Goal: Book appointment/travel/reservation

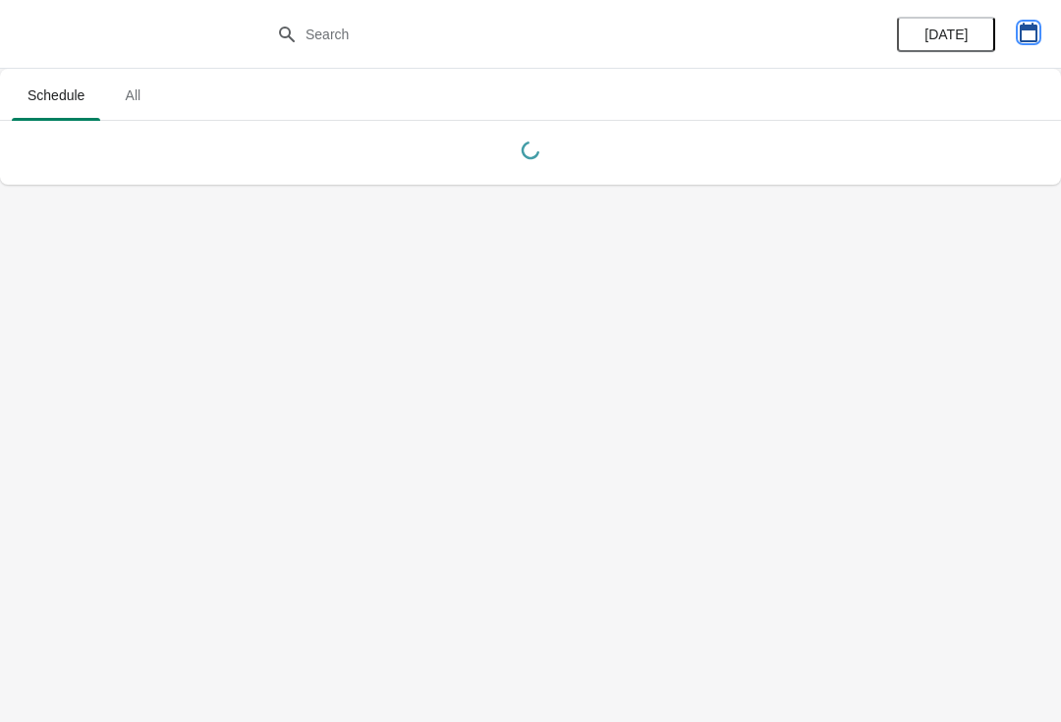
click at [1031, 31] on icon "button" at bounding box center [1029, 33] width 20 height 20
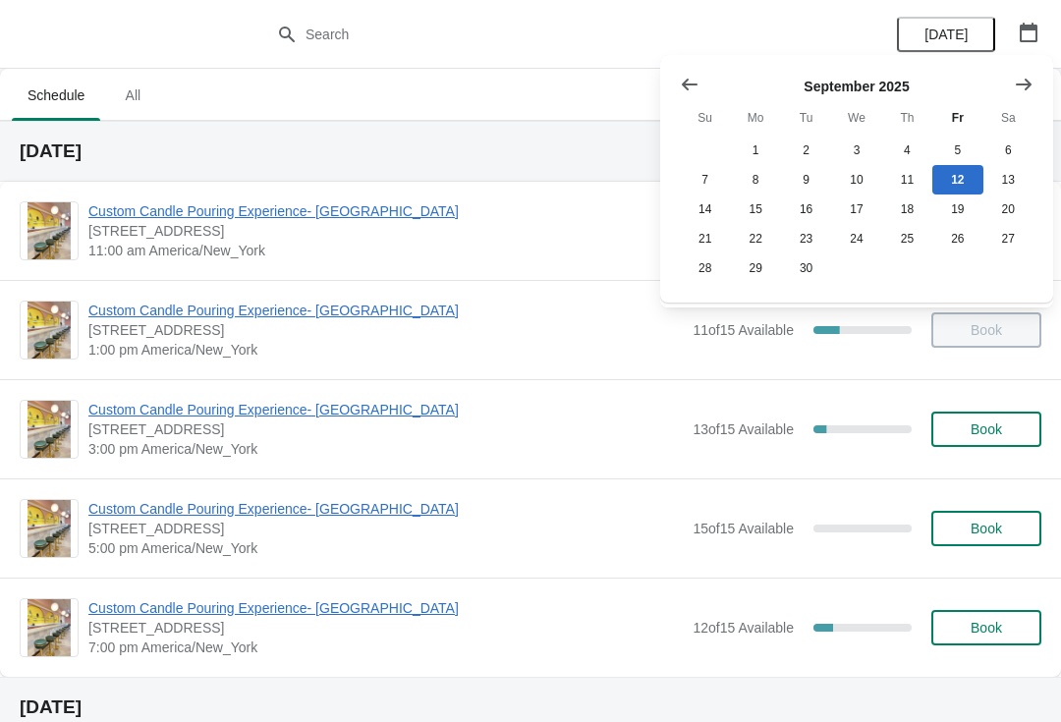
click at [697, 83] on icon "Show previous month, August 2025" at bounding box center [690, 85] width 20 height 20
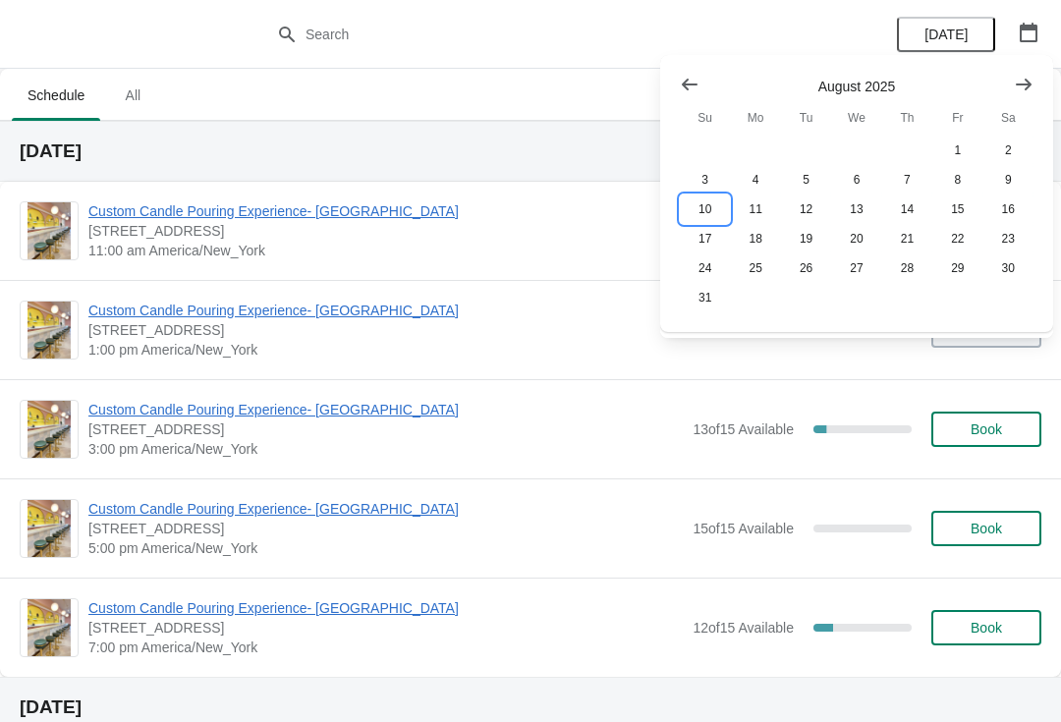
click at [702, 209] on button "10" at bounding box center [705, 208] width 50 height 29
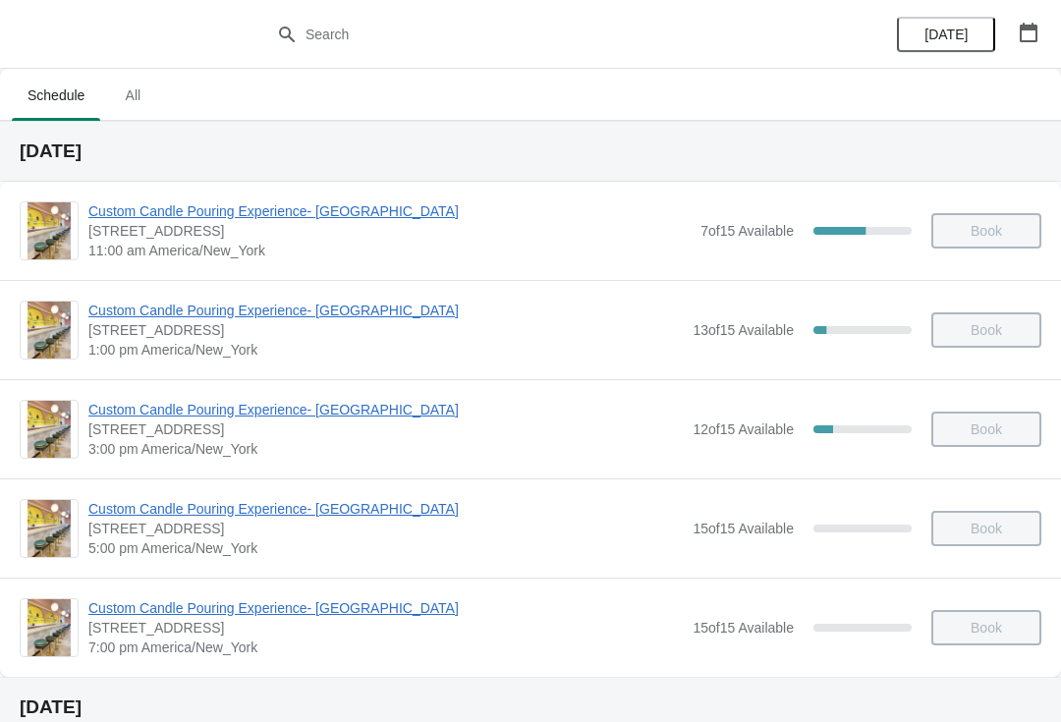
click at [308, 319] on span "Custom Candle Pouring Experience- [GEOGRAPHIC_DATA]" at bounding box center [385, 311] width 594 height 20
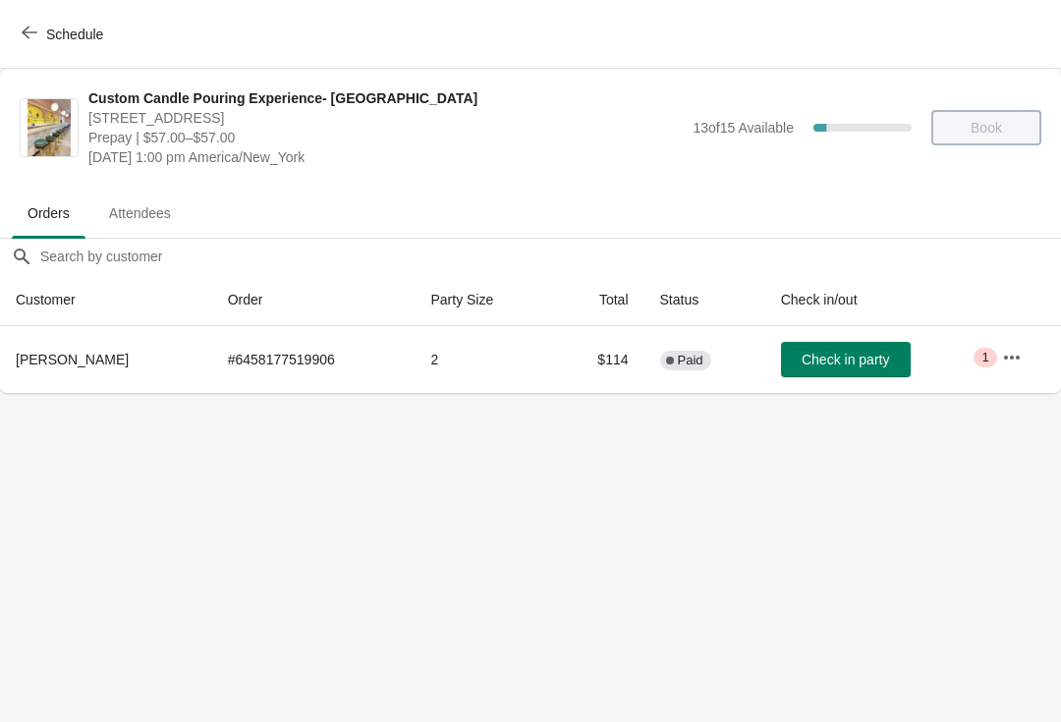
click at [1011, 342] on button "button" at bounding box center [1011, 357] width 35 height 35
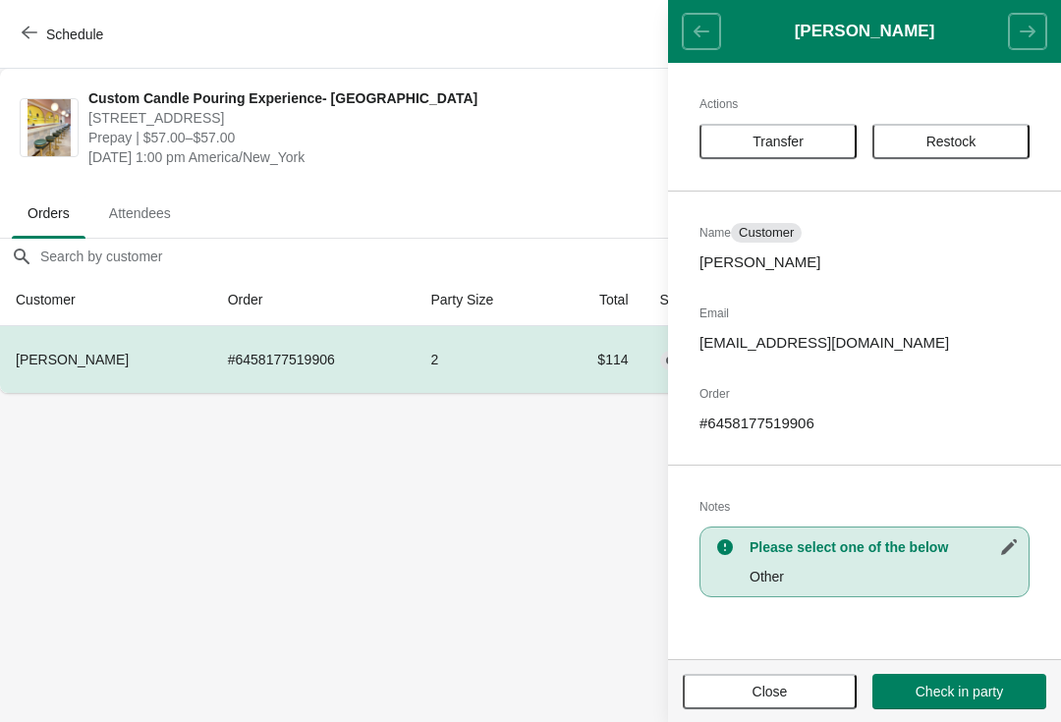
click at [823, 148] on span "Transfer" at bounding box center [778, 142] width 122 height 16
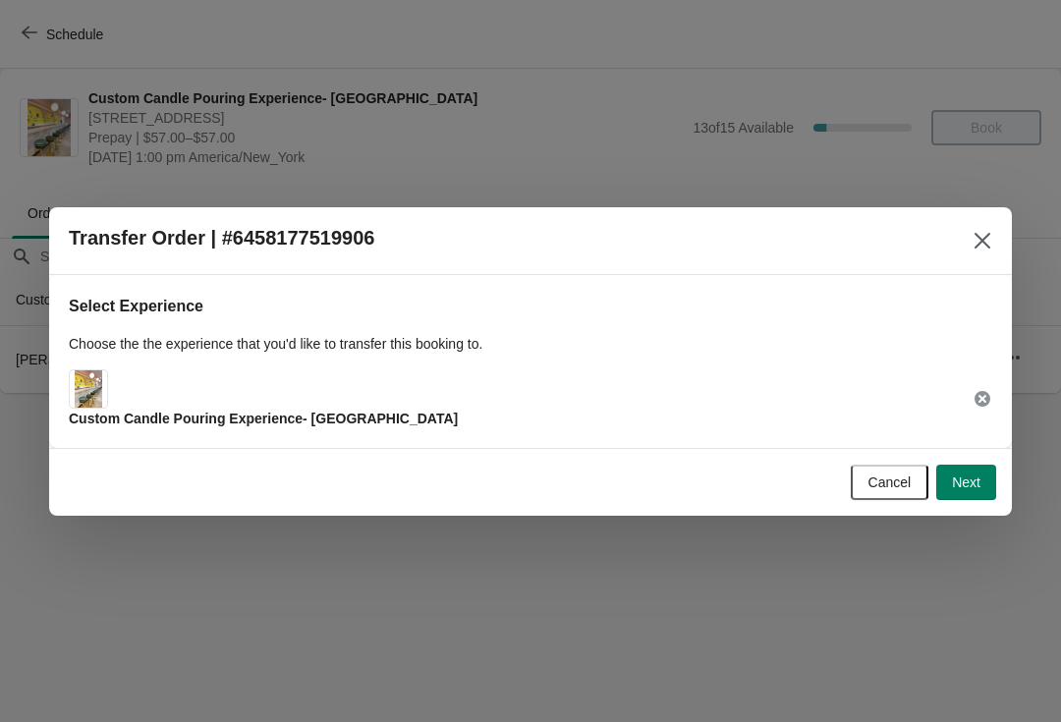
click at [959, 488] on span "Next" at bounding box center [966, 482] width 28 height 16
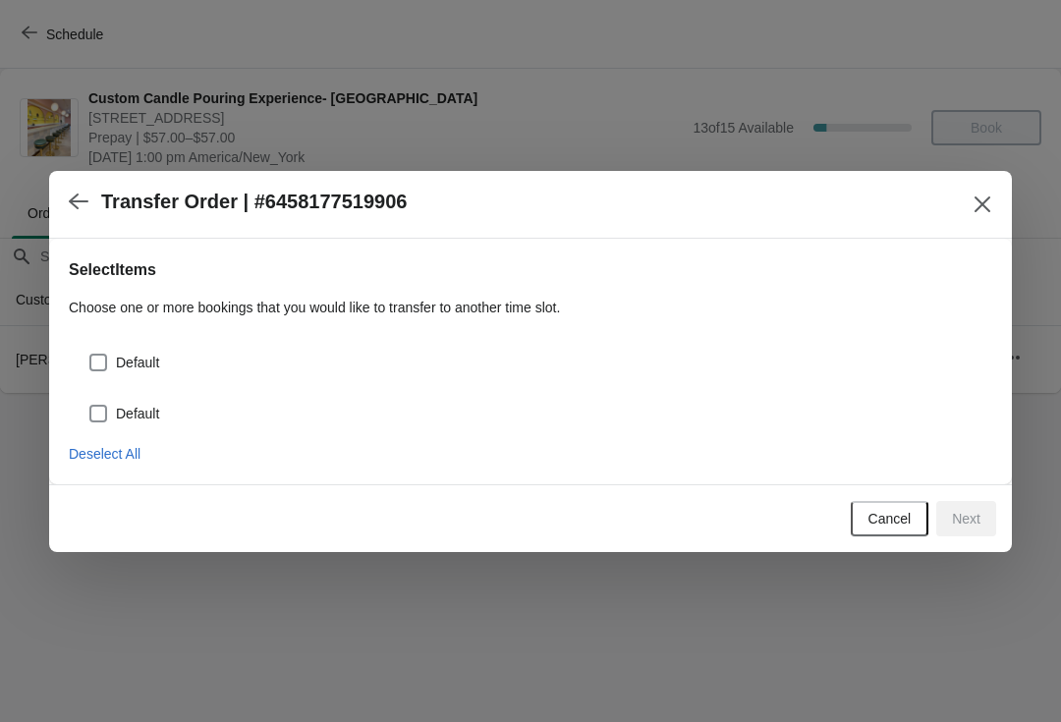
click at [143, 358] on span "Default" at bounding box center [137, 363] width 43 height 20
click at [90, 355] on input "Default" at bounding box center [89, 354] width 1 height 1
checkbox input "true"
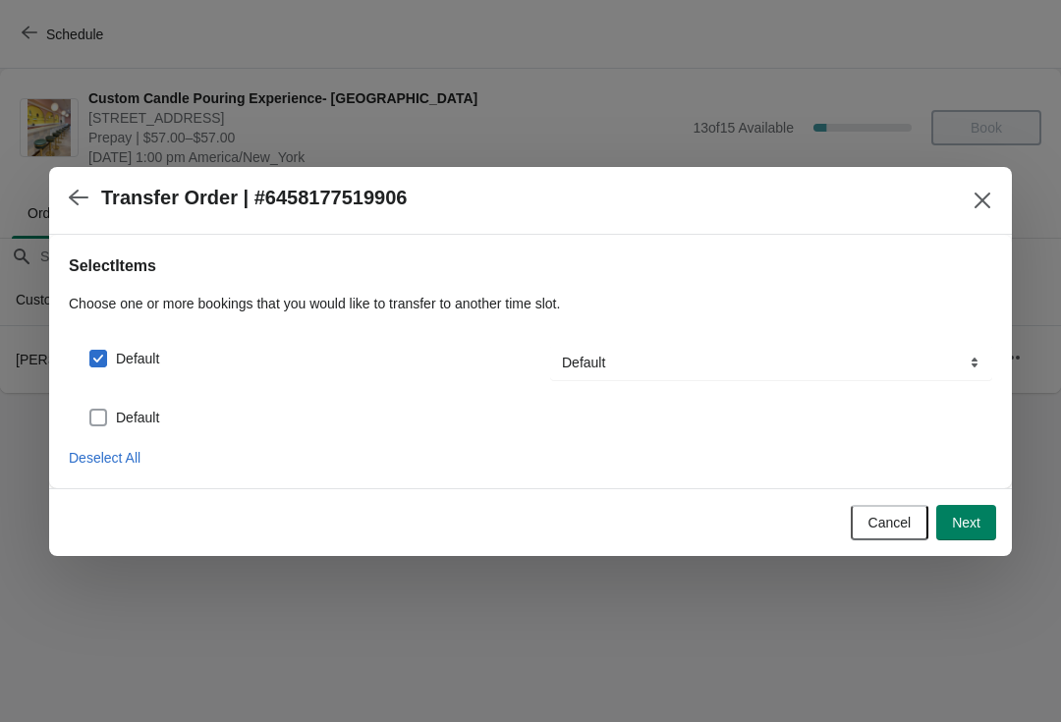
click at [143, 423] on span "Default" at bounding box center [137, 418] width 43 height 20
click at [90, 410] on input "Default" at bounding box center [89, 409] width 1 height 1
checkbox input "true"
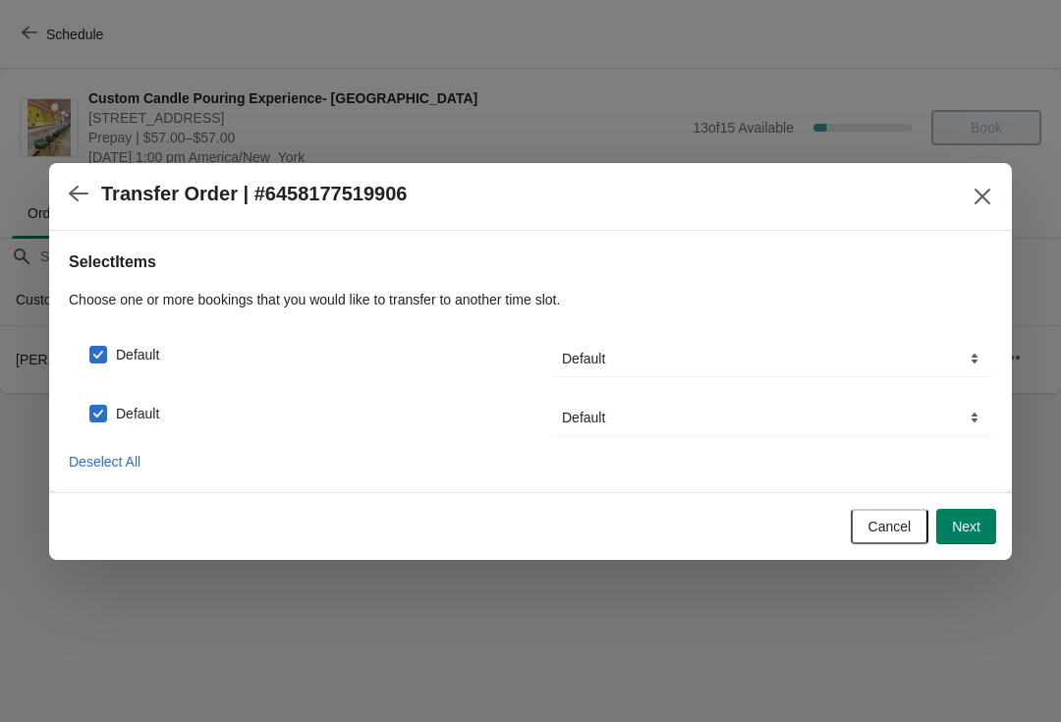
click at [960, 533] on span "Next" at bounding box center [966, 527] width 28 height 16
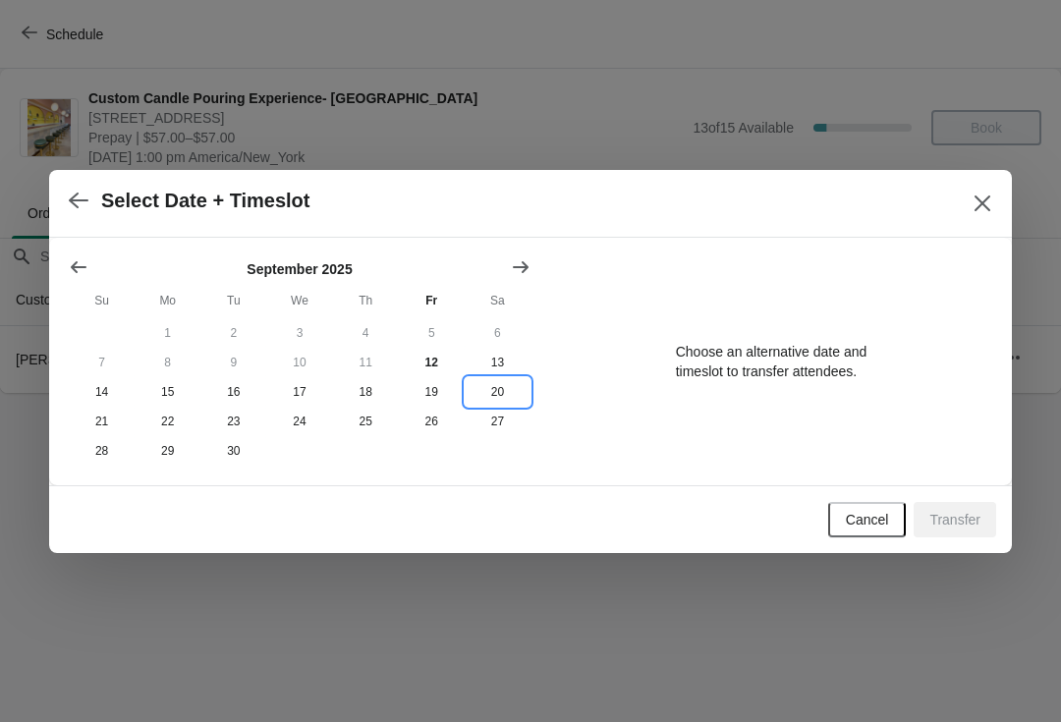
click at [494, 396] on button "20" at bounding box center [498, 391] width 66 height 29
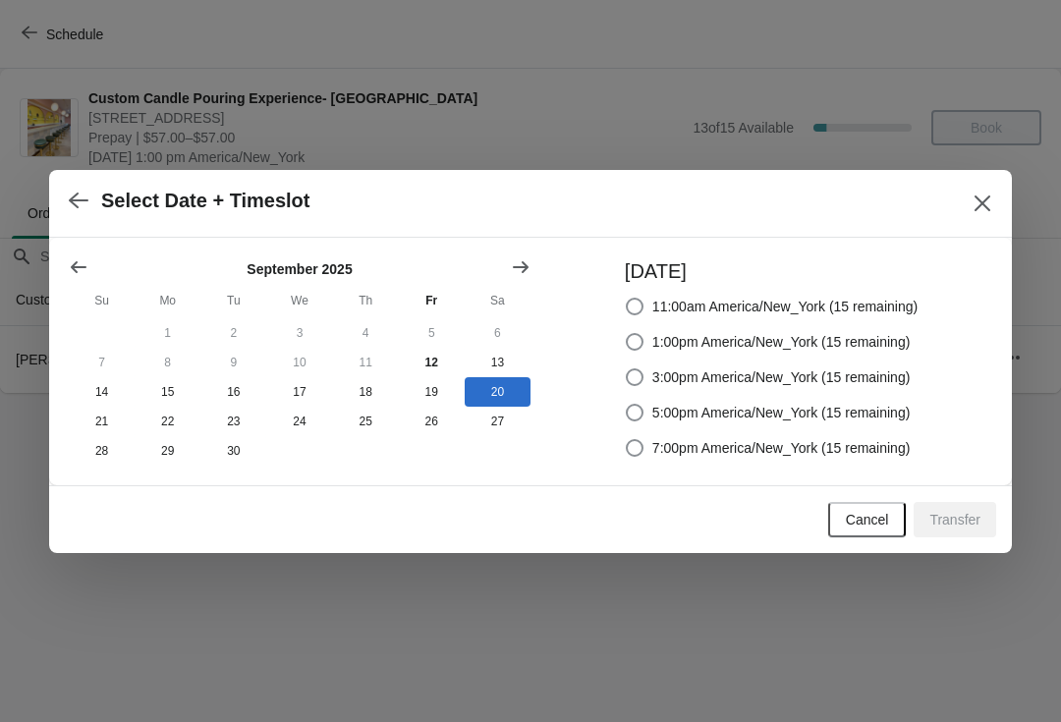
click at [631, 351] on label "1:00pm America/New_York (15 remaining)" at bounding box center [768, 342] width 286 height 28
click at [627, 334] on input "1:00pm America/New_York (15 remaining)" at bounding box center [626, 333] width 1 height 1
radio input "true"
click at [656, 371] on span "3:00pm America/New_York (15 remaining)" at bounding box center [781, 377] width 258 height 20
click at [627, 369] on input "3:00pm America/New_York (15 remaining)" at bounding box center [626, 368] width 1 height 1
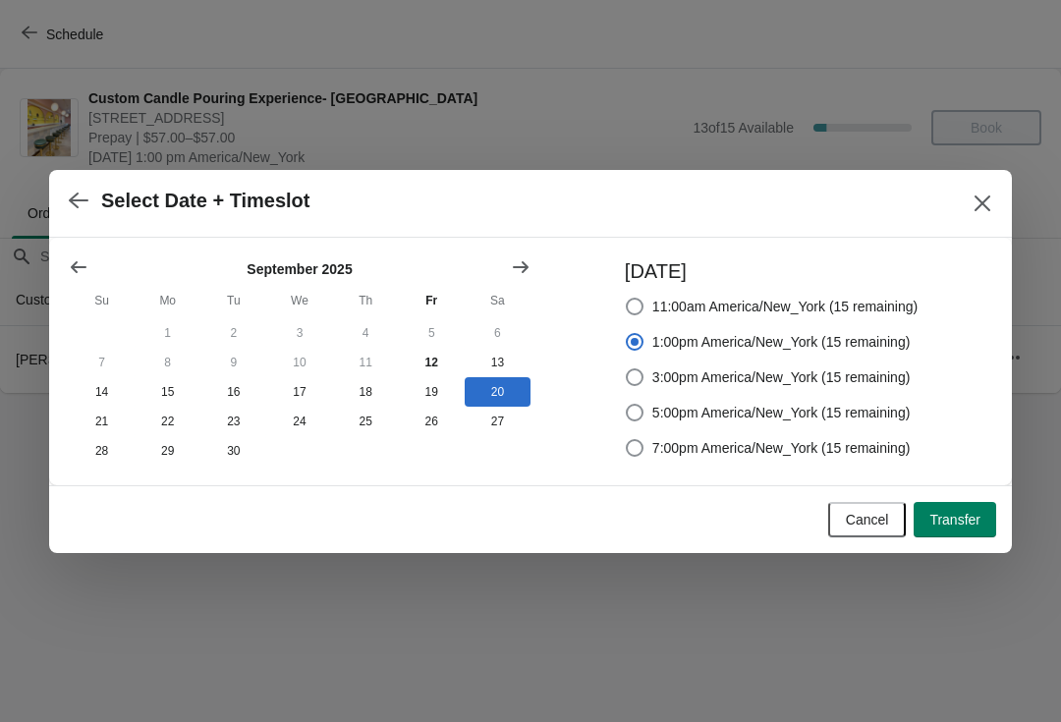
radio input "true"
click at [950, 514] on span "Transfer" at bounding box center [954, 520] width 51 height 16
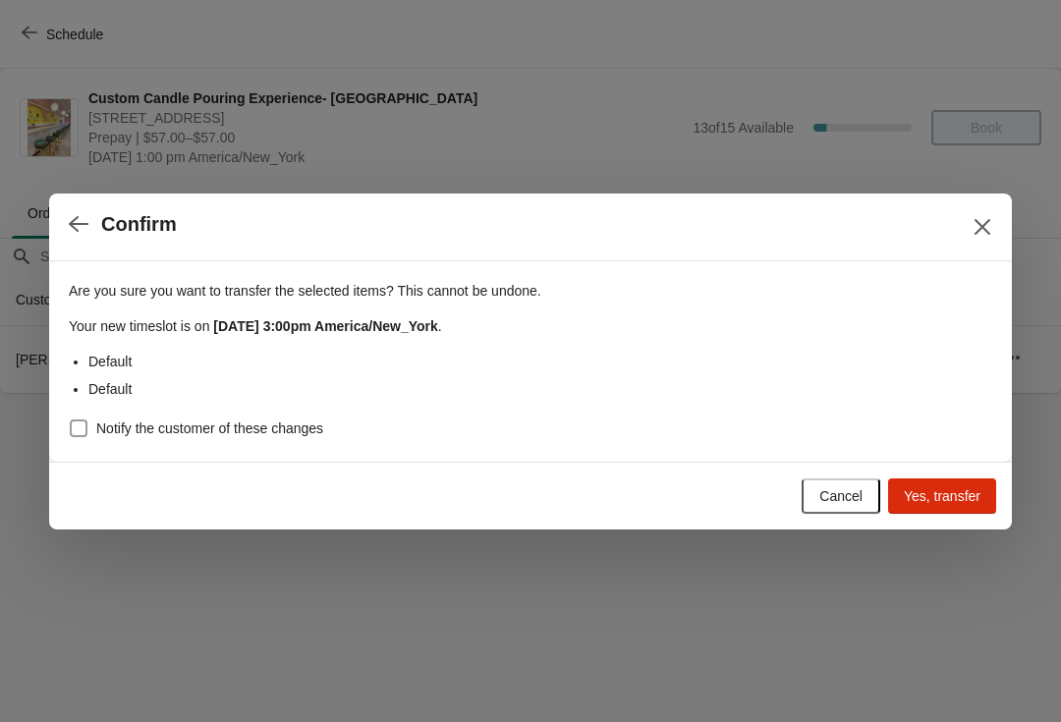
click at [96, 418] on span "Notify the customer of these changes" at bounding box center [209, 428] width 227 height 20
click at [71, 419] on input "Notify the customer of these changes" at bounding box center [70, 419] width 1 height 1
checkbox input "true"
click at [931, 495] on span "Yes, transfer" at bounding box center [942, 496] width 77 height 16
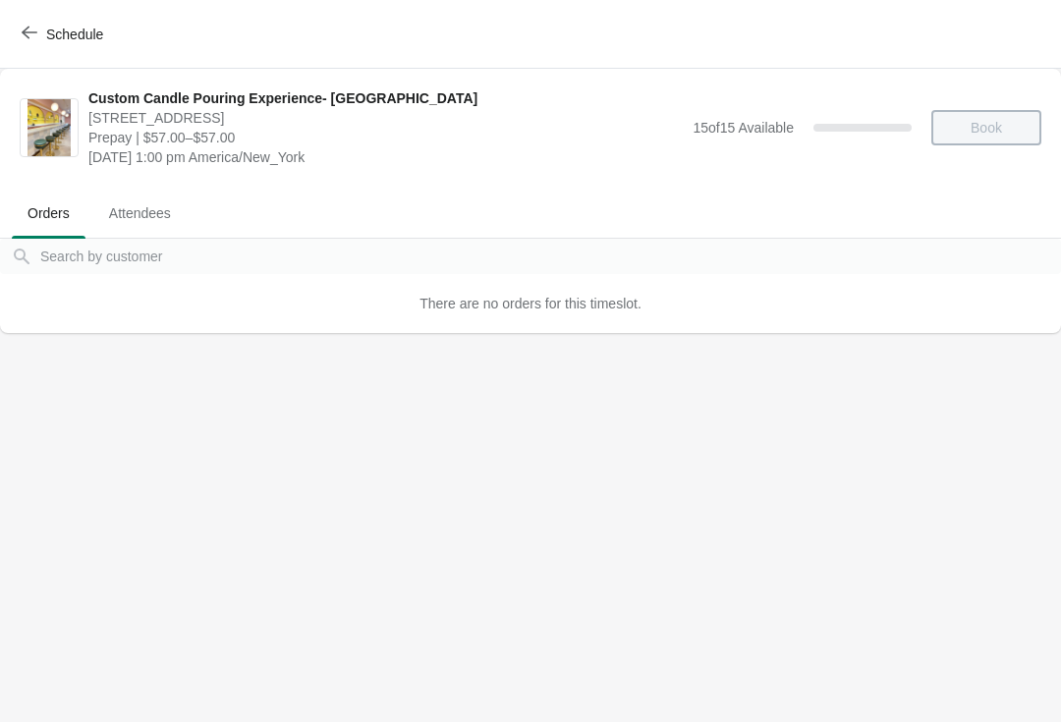
click at [53, 48] on button "Schedule" at bounding box center [64, 34] width 109 height 35
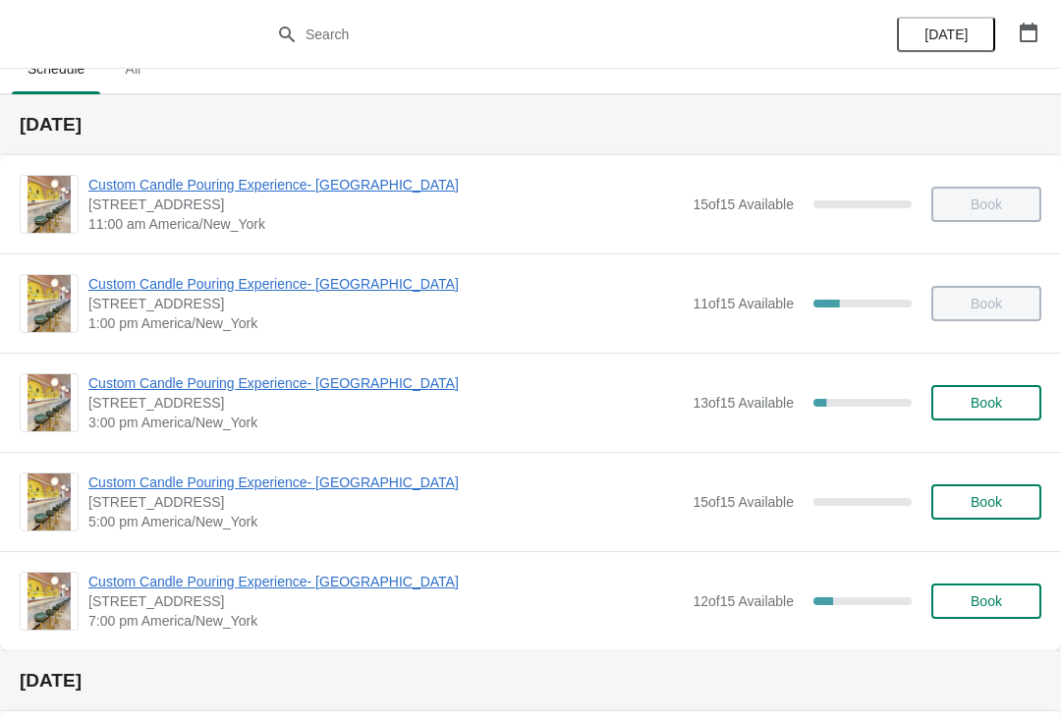
scroll to position [48, 0]
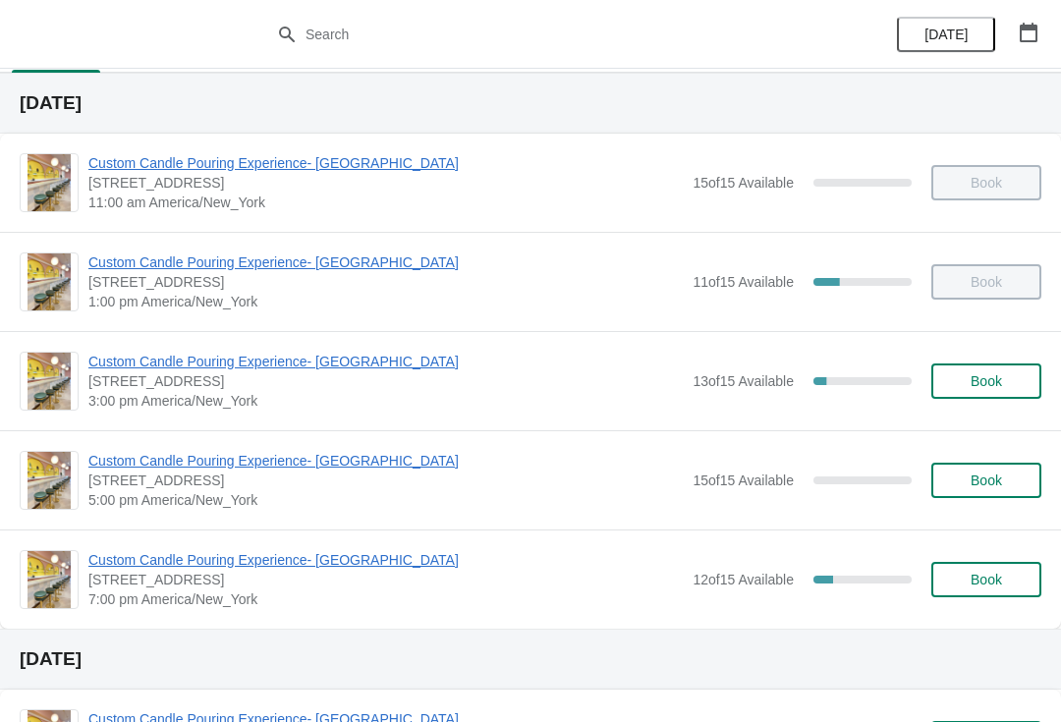
click at [115, 368] on span "Custom Candle Pouring Experience- [GEOGRAPHIC_DATA]" at bounding box center [385, 362] width 594 height 20
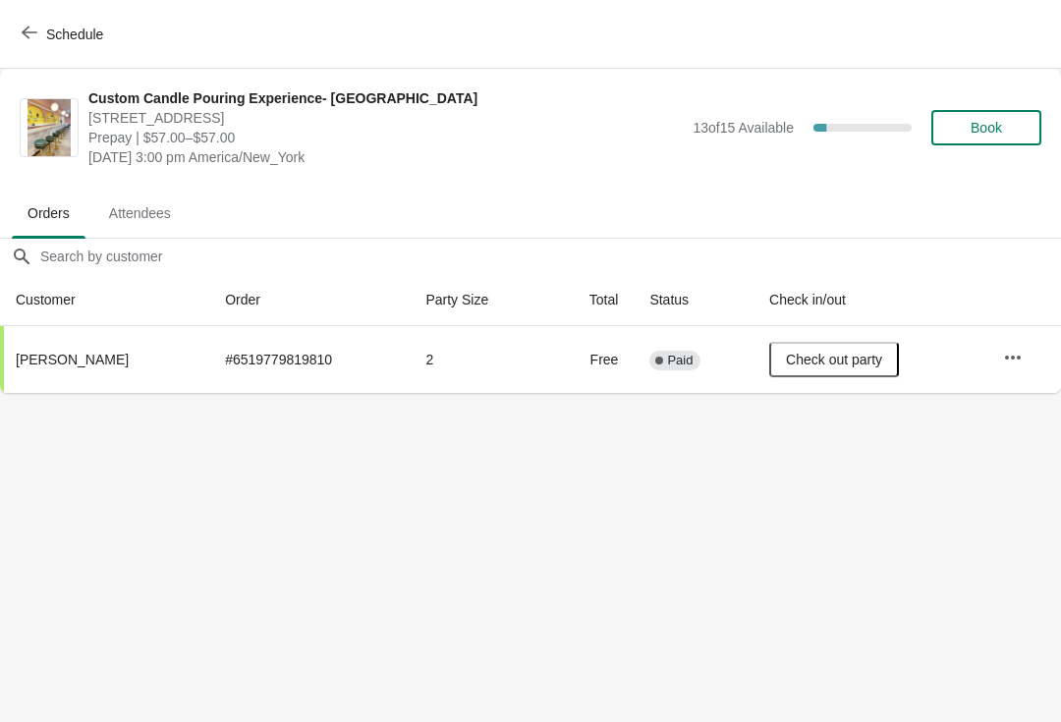
click at [34, 48] on button "Schedule" at bounding box center [64, 34] width 109 height 35
